Goal: Check status

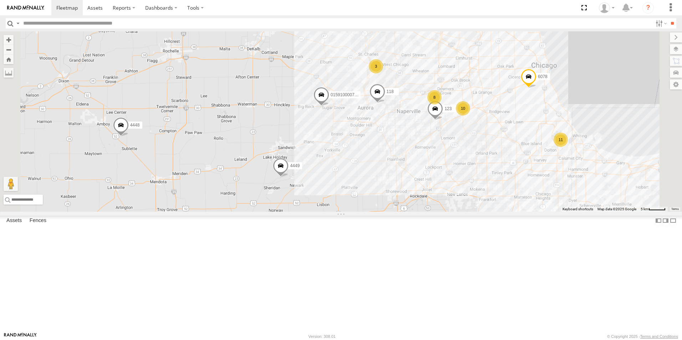
scroll to position [107, 0]
click at [0, 0] on div at bounding box center [0, 0] width 0 height 0
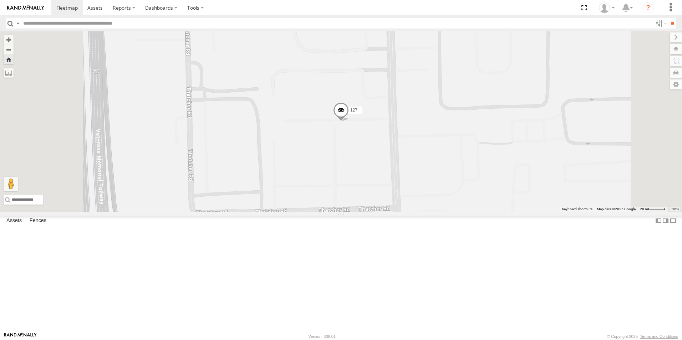
click at [349, 122] on span at bounding box center [341, 112] width 16 height 19
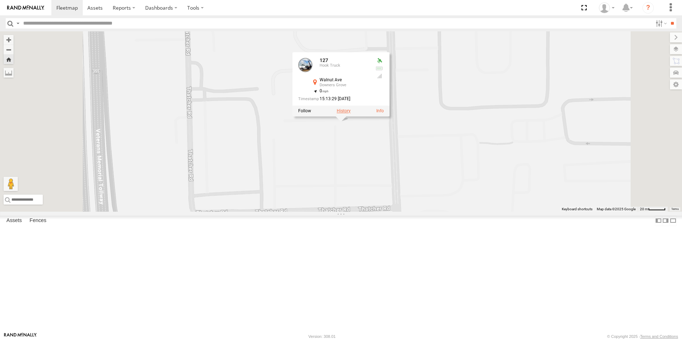
click at [351, 114] on label at bounding box center [344, 111] width 14 height 5
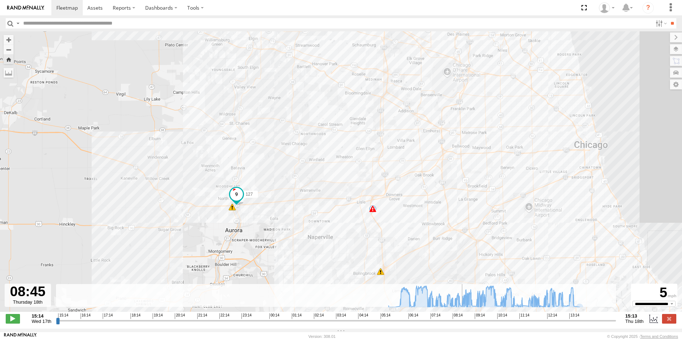
drag, startPoint x: 543, startPoint y: 324, endPoint x: 408, endPoint y: 272, distance: 143.7
type input "**********"
click at [441, 317] on input "range" at bounding box center [336, 320] width 560 height 7
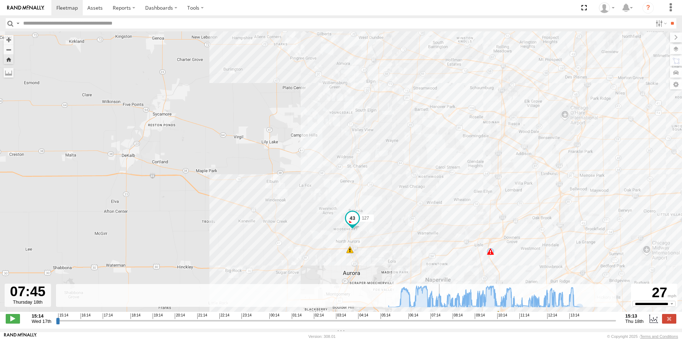
click at [15, 4] on link at bounding box center [25, 7] width 51 height 15
